Goal: Check status: Check status

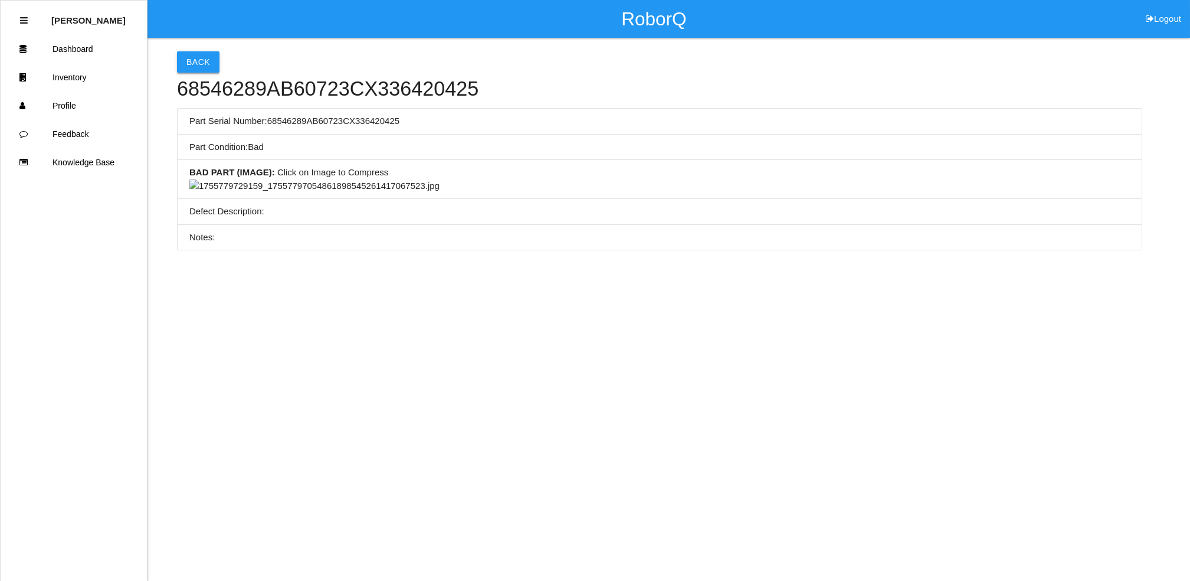
click at [206, 67] on button "Back" at bounding box center [198, 61] width 42 height 21
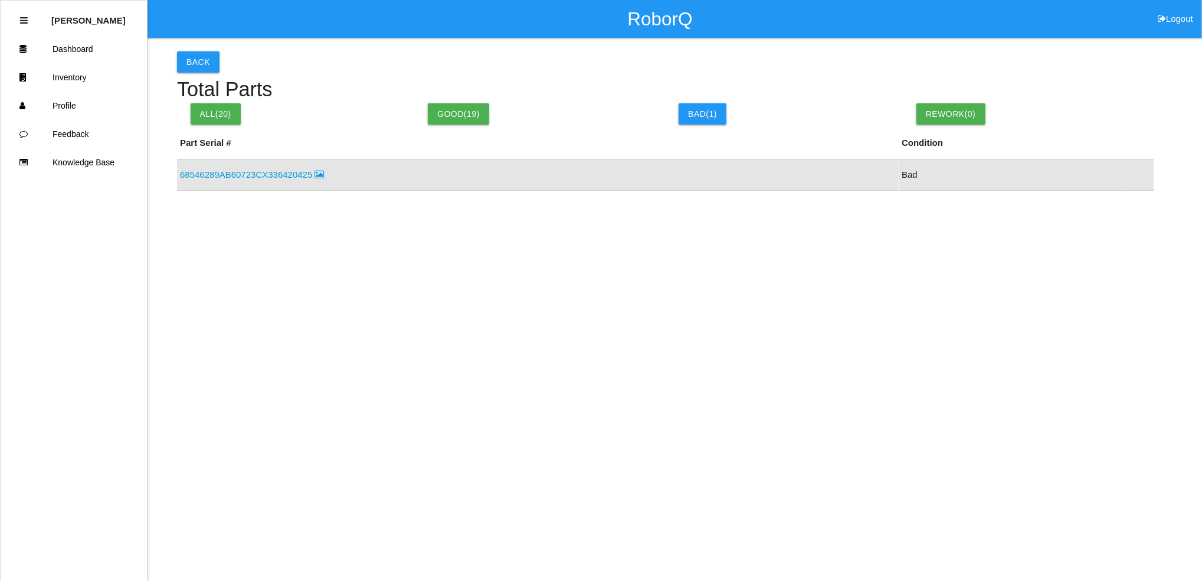
click at [206, 67] on button "Back" at bounding box center [198, 61] width 42 height 21
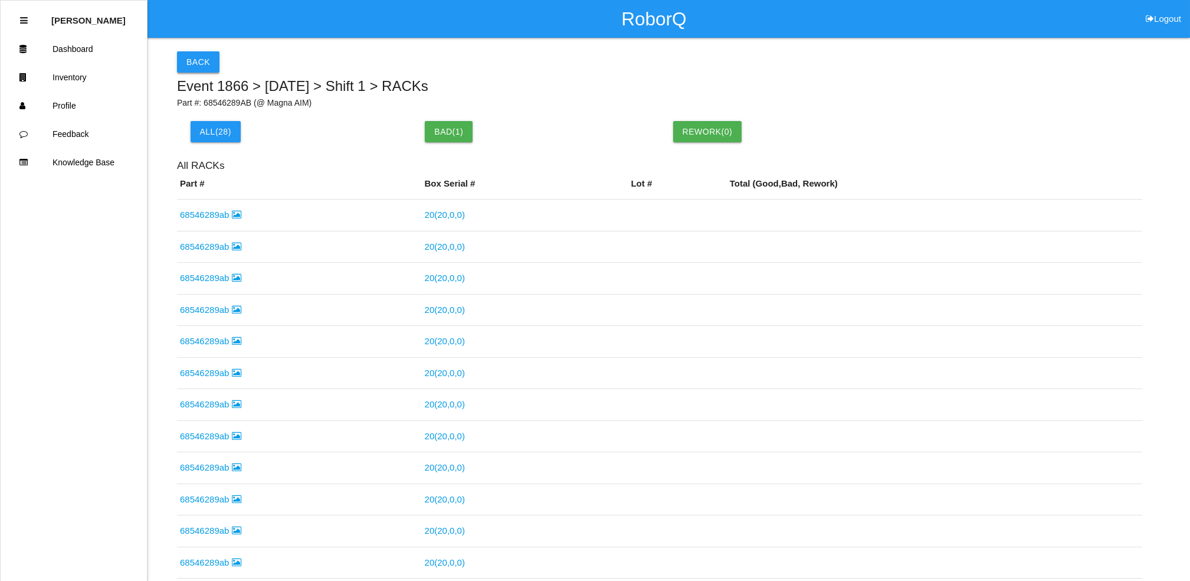
click at [206, 63] on button "Back" at bounding box center [198, 61] width 42 height 21
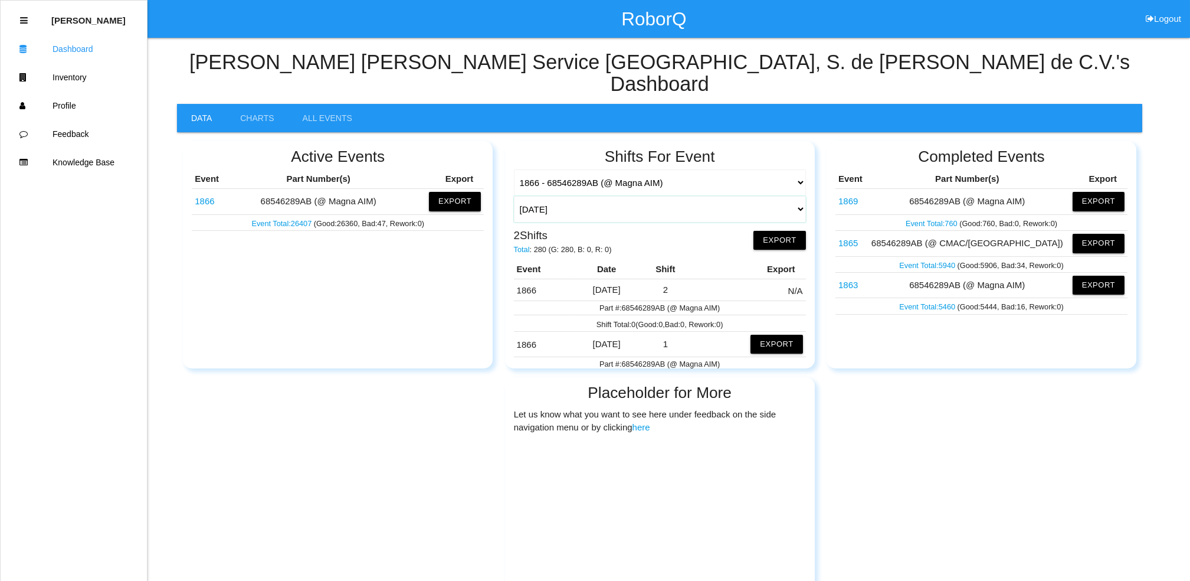
click at [787, 196] on select "[DATE] [DATE] Range Last 7 days (09/02-09/09) Last 30 days (08/10-09/09) Last 6…" at bounding box center [660, 209] width 292 height 27
click at [514, 196] on select "[DATE] [DATE] Range Last 7 days (09/02-09/09) Last 30 days (08/10-09/09) Last 6…" at bounding box center [660, 209] width 292 height 27
select select "30"
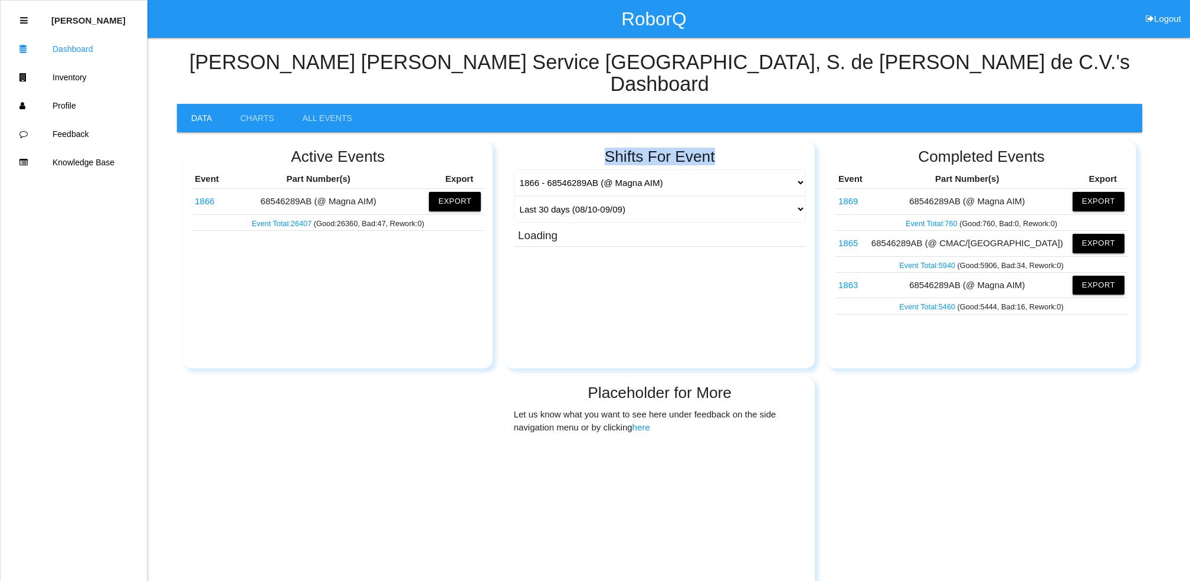
click at [809, 141] on div "Shifts For Event 1866 - 68546289AB (@ Magna AIM) 1863 - 68546289AB (@ Magna AIM…" at bounding box center [660, 254] width 310 height 227
